Goal: Complete application form

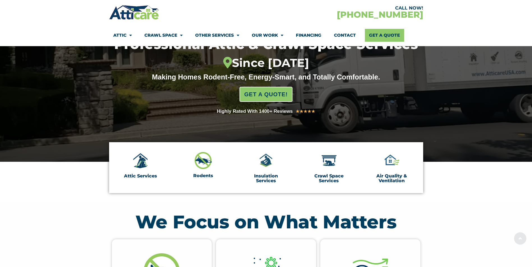
scroll to position [84, 0]
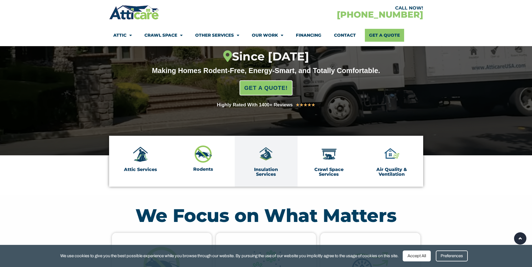
click at [269, 172] on link "Insulation Services" at bounding box center [266, 172] width 24 height 10
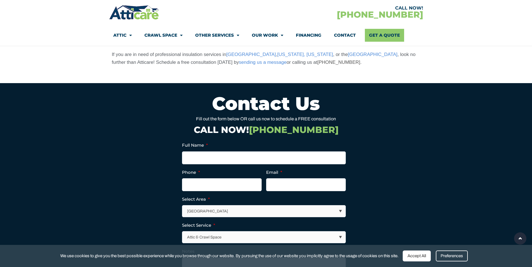
scroll to position [1626, 0]
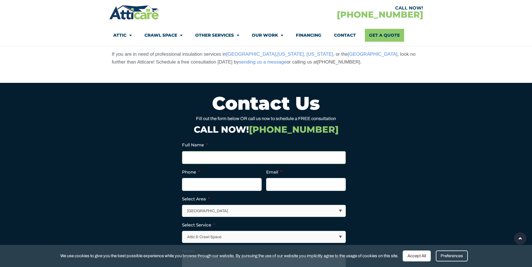
click at [214, 157] on input "Full Name *" at bounding box center [264, 157] width 164 height 13
type input "[PERSON_NAME]"
type input "6463426055"
type input "[EMAIL_ADDRESS][DOMAIN_NAME]"
type input "[PHONE_NUMBER]"
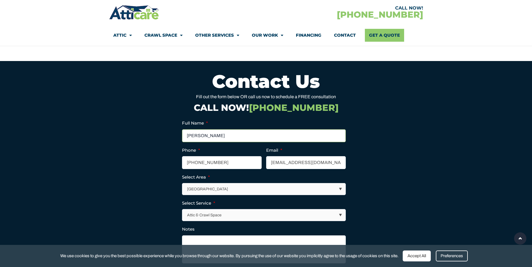
scroll to position [1710, 0]
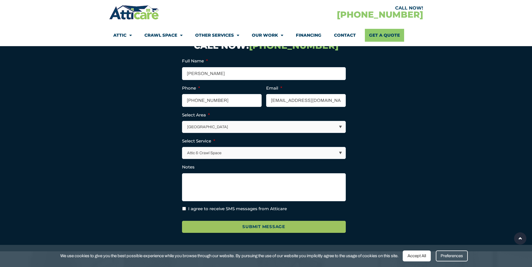
click at [338, 127] on select "[GEOGRAPHIC_DATA] [GEOGRAPHIC_DATA] [US_STATE] / [US_STATE] Area Other Areas" at bounding box center [264, 126] width 163 height 11
select select "[US_STATE] / [US_STATE][GEOGRAPHIC_DATA]"
click at [183, 121] on select "[GEOGRAPHIC_DATA] [GEOGRAPHIC_DATA] [US_STATE] / [US_STATE] Area Other Areas" at bounding box center [264, 126] width 163 height 11
click at [182, 209] on input "I agree to receive SMS messages from Atticare" at bounding box center [184, 209] width 4 height 4
checkbox input "true"
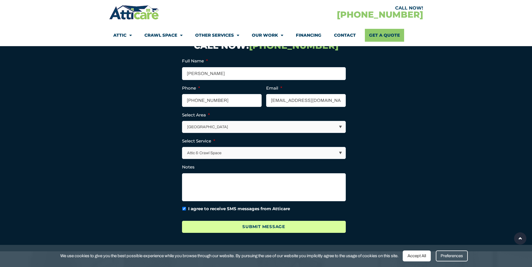
click at [230, 227] on input "Submit Message" at bounding box center [264, 227] width 164 height 12
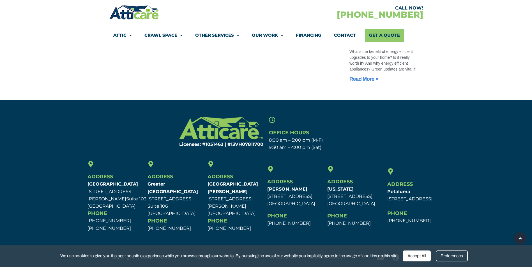
scroll to position [492, 0]
